Goal: Check status: Check status

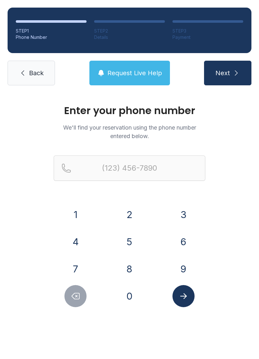
click at [183, 239] on button "6" at bounding box center [184, 242] width 22 height 22
click at [78, 272] on button "7" at bounding box center [75, 269] width 22 height 22
click at [129, 269] on button "8" at bounding box center [130, 269] width 22 height 22
click at [185, 237] on button "6" at bounding box center [184, 242] width 22 height 22
click at [85, 243] on button "4" at bounding box center [75, 242] width 22 height 22
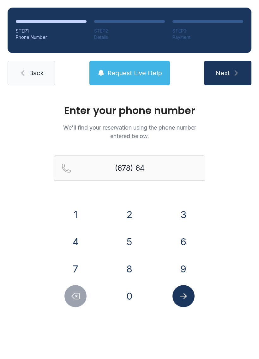
click at [129, 217] on button "2" at bounding box center [130, 215] width 22 height 22
click at [130, 236] on button "5" at bounding box center [130, 242] width 22 height 22
click at [81, 241] on button "4" at bounding box center [75, 242] width 22 height 22
click at [182, 208] on button "3" at bounding box center [184, 215] width 22 height 22
click at [73, 221] on button "1" at bounding box center [75, 215] width 22 height 22
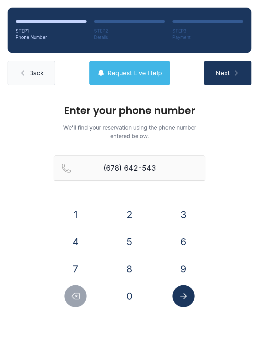
type input "[PHONE_NUMBER]"
click at [148, 72] on span "Request Live Help" at bounding box center [134, 73] width 55 height 9
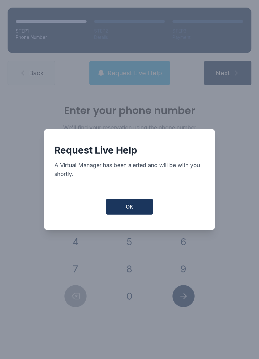
click at [138, 210] on button "OK" at bounding box center [129, 207] width 47 height 16
